Goal: Information Seeking & Learning: Check status

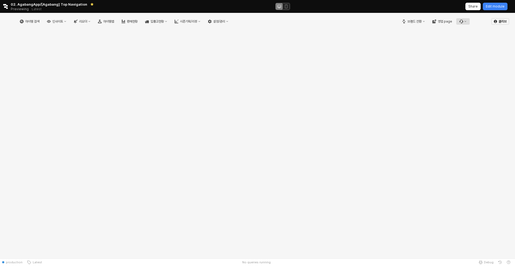
click at [460, 21] on icon "버그 제보 및 기능 개선 요청" at bounding box center [461, 22] width 4 height 4
click at [470, 37] on div "문의 내역 확인하기" at bounding box center [478, 40] width 42 height 9
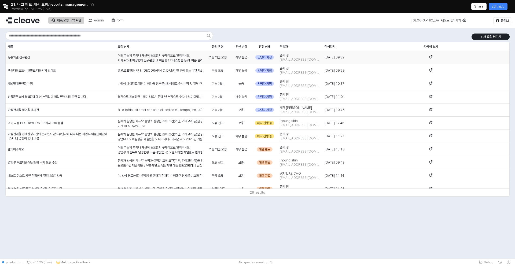
click at [57, 56] on div "유통채널 신규편성" at bounding box center [61, 57] width 110 height 13
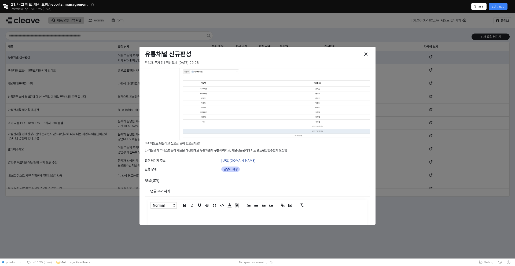
scroll to position [278, 0]
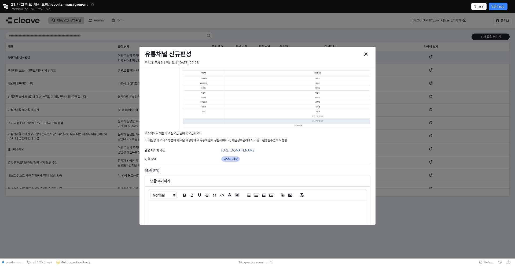
click at [212, 141] on p "LF아울렛과 기타쇼핑몰이 새로운 매장형태로 유통채널에 구분되어지고, 채널정보관리에서도 별도편성할수있게 요청함" at bounding box center [257, 140] width 225 height 5
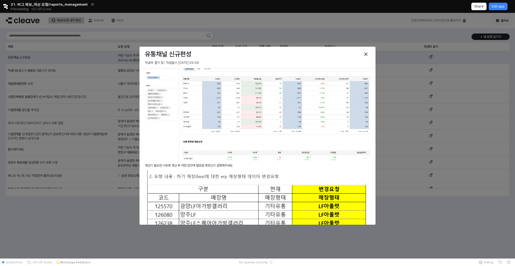
scroll to position [0, 0]
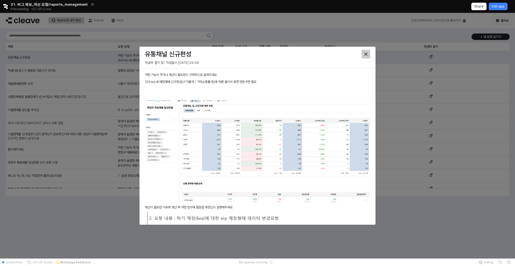
click at [369, 52] on div "Close" at bounding box center [366, 54] width 8 height 8
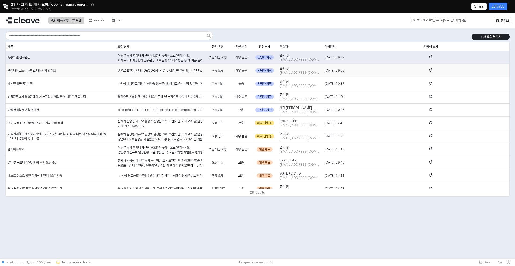
click at [43, 73] on div "엑셀다운로드시 월별로 다운되지 않아요" at bounding box center [61, 70] width 110 height 13
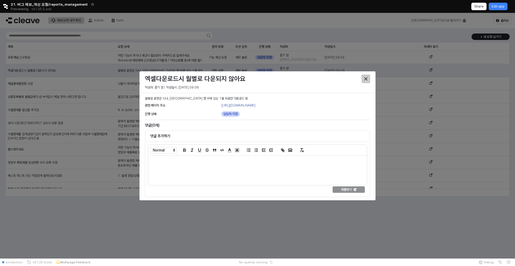
click at [369, 80] on div "Close" at bounding box center [366, 79] width 8 height 8
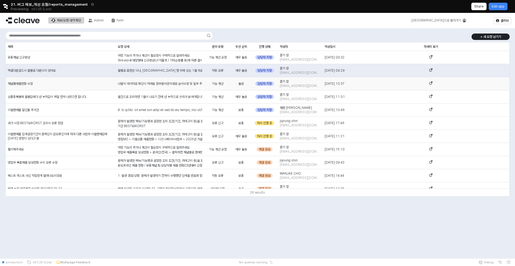
click at [69, 86] on div "채널별매출현황 수정" at bounding box center [61, 83] width 110 height 13
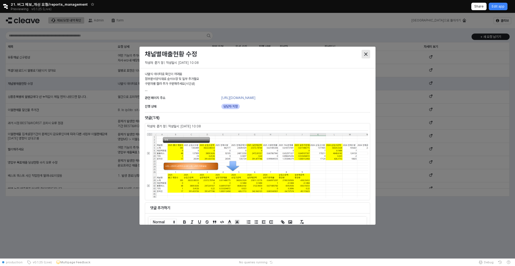
click at [368, 53] on div "Close" at bounding box center [366, 54] width 8 height 8
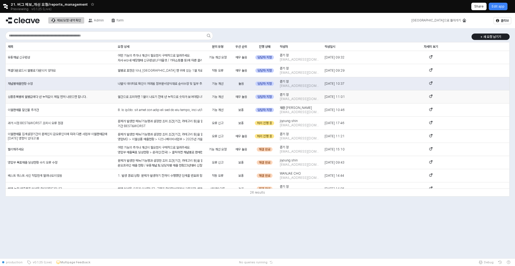
click at [146, 101] on div "월간으로 조회하면 1월이 나오기 전에 년 누적으로 숫자가 보여야합니다.." at bounding box center [160, 96] width 89 height 13
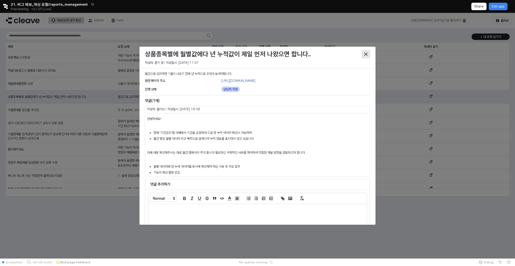
click at [363, 52] on div "Close" at bounding box center [366, 54] width 8 height 8
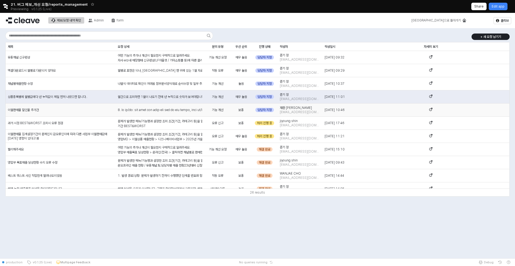
click at [131, 109] on div "App Frame" at bounding box center [160, 110] width 84 height 5
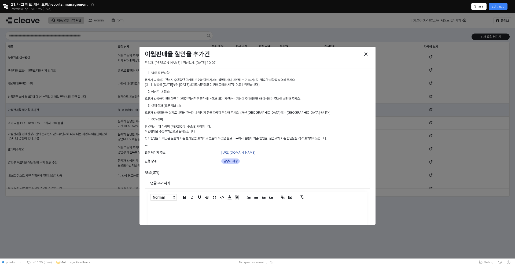
scroll to position [5, 0]
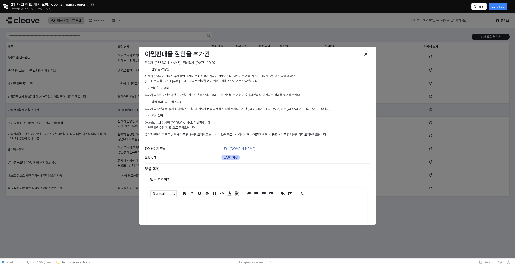
drag, startPoint x: 210, startPoint y: 126, endPoint x: 143, endPoint y: 123, distance: 67.1
click at [143, 123] on div "발생 경로/상황: 문제가 발생하기 전까지 수행했던 단계를 번호와 함께 자세히 설명하거나, 제안하는 기능/개선이 필요한 상황을 설명해 주세요. …" at bounding box center [258, 105] width 230 height 79
click at [174, 122] on p "안녕하십니까 아가방 [PERSON_NAME]과장입니다. 이월판매율 수정추가건으로 문의드립니다." at bounding box center [257, 125] width 225 height 10
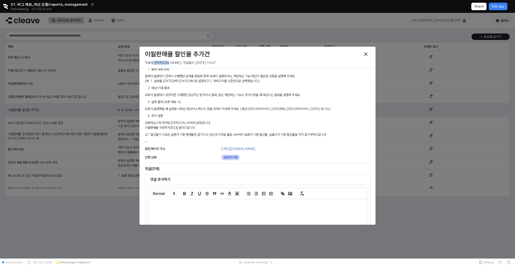
drag, startPoint x: 167, startPoint y: 62, endPoint x: 153, endPoint y: 62, distance: 13.9
click at [153, 62] on p "작성자: [PERSON_NAME] | 작성일시: [DATE] 10:07" at bounding box center [200, 62] width 111 height 5
click at [175, 120] on p "안녕하십니까 아가방 [PERSON_NAME]과장입니다. 이월판매율 수정추가건으로 문의드립니다." at bounding box center [257, 125] width 225 height 10
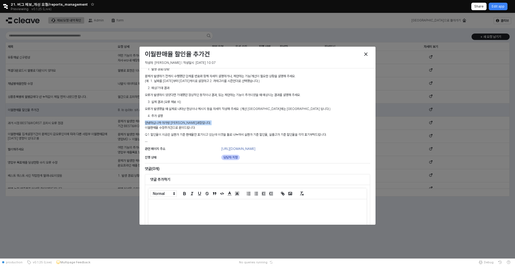
click at [209, 121] on p "안녕하십니까 아가방 [PERSON_NAME]과장입니다. 이월판매율 수정추가건으로 문의드립니다." at bounding box center [257, 125] width 225 height 10
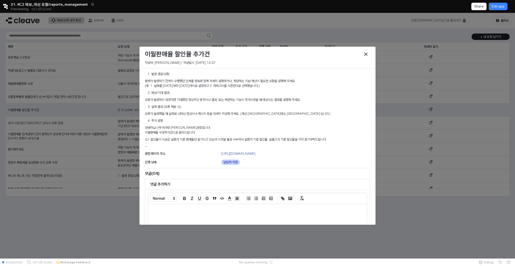
click at [246, 102] on div "발생 경로/상황: 문제가 발생하기 전까지 수행했던 단계를 번호와 함께 자세히 설명하거나, 제안하는 기능/개선이 필요한 상황을 설명해 주세요. …" at bounding box center [257, 110] width 225 height 77
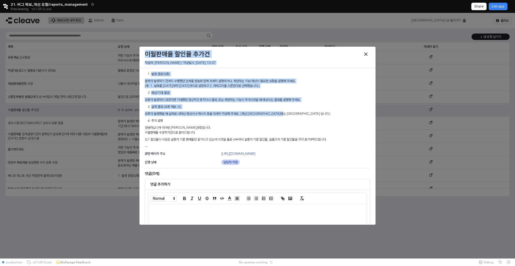
drag, startPoint x: 303, startPoint y: 113, endPoint x: 109, endPoint y: 75, distance: 198.2
click at [109, 75] on div "이월판매율 할인율 추가건 작성자: 재환 [PERSON_NAME] | 작성일시: [DATE] 10:07 발생 경로/상황: 문제가 발생하기 전까지…" at bounding box center [257, 136] width 515 height 246
click at [178, 77] on div "발생 경로/상황: 문제가 발생하기 전까지 수행했던 단계를 번호와 함께 자세히 설명하거나, 제안하는 기능/개선이 필요한 상황을 설명해 주세요. …" at bounding box center [257, 110] width 225 height 77
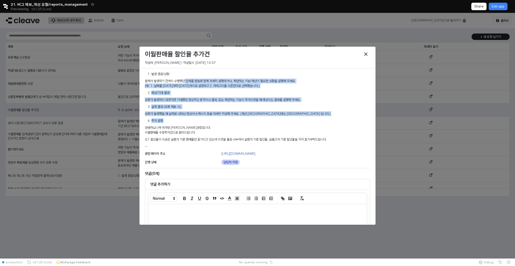
drag, startPoint x: 305, startPoint y: 124, endPoint x: 185, endPoint y: 79, distance: 127.7
click at [185, 79] on div "발생 경로/상황: 문제가 발생하기 전까지 수행했던 단계를 번호와 함께 자세히 설명하거나, 제안하는 기능/개선이 필요한 상황을 설명해 주세요. …" at bounding box center [257, 110] width 225 height 77
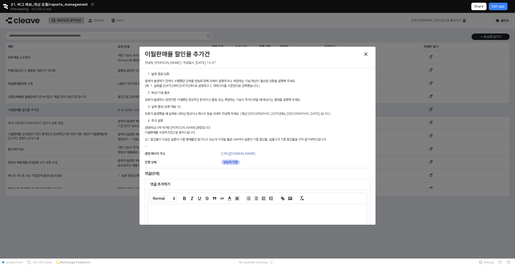
click at [184, 78] on div "발생 경로/상황: 문제가 발생하기 전까지 수행했던 단계를 번호와 함께 자세히 설명하거나, 제안하는 기능/개선이 필요한 상황을 설명해 주세요. …" at bounding box center [257, 110] width 225 height 77
click at [369, 54] on div "Close" at bounding box center [366, 54] width 8 height 8
